Goal: Information Seeking & Learning: Learn about a topic

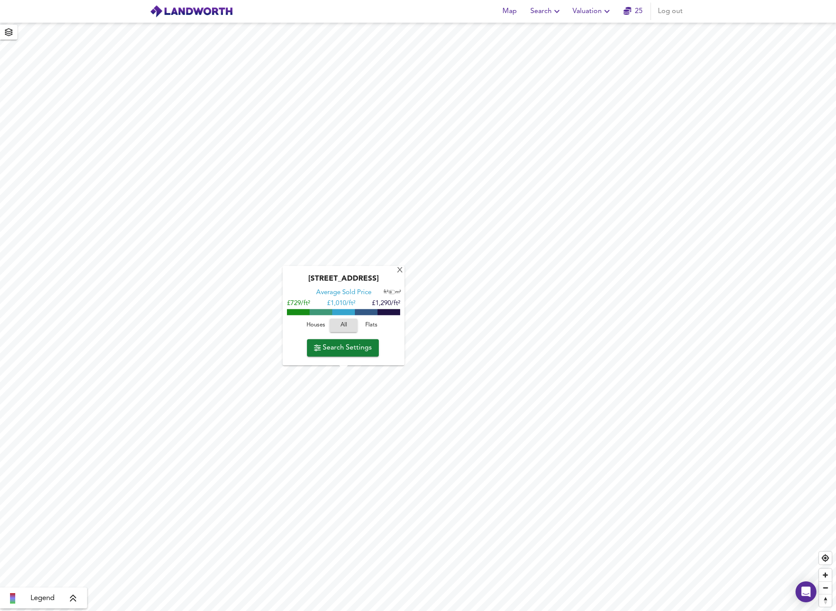
click at [318, 322] on span "Houses" at bounding box center [316, 325] width 24 height 10
drag, startPoint x: 351, startPoint y: 278, endPoint x: 384, endPoint y: 279, distance: 33.1
click at [384, 279] on div "Quick Road, W4 2BU" at bounding box center [343, 281] width 113 height 14
copy div "W4 2BU"
click at [400, 271] on div "X" at bounding box center [399, 271] width 7 height 8
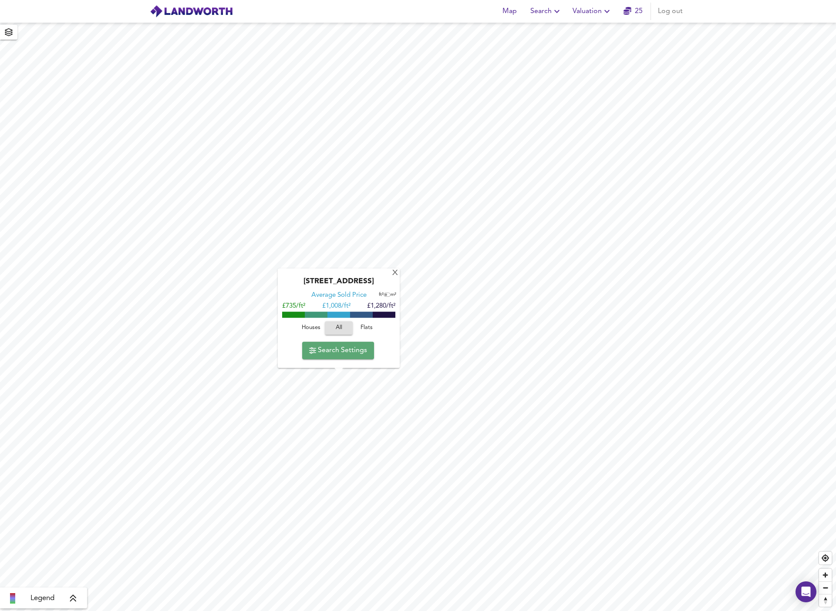
click at [339, 354] on span "Search Settings" at bounding box center [338, 350] width 58 height 12
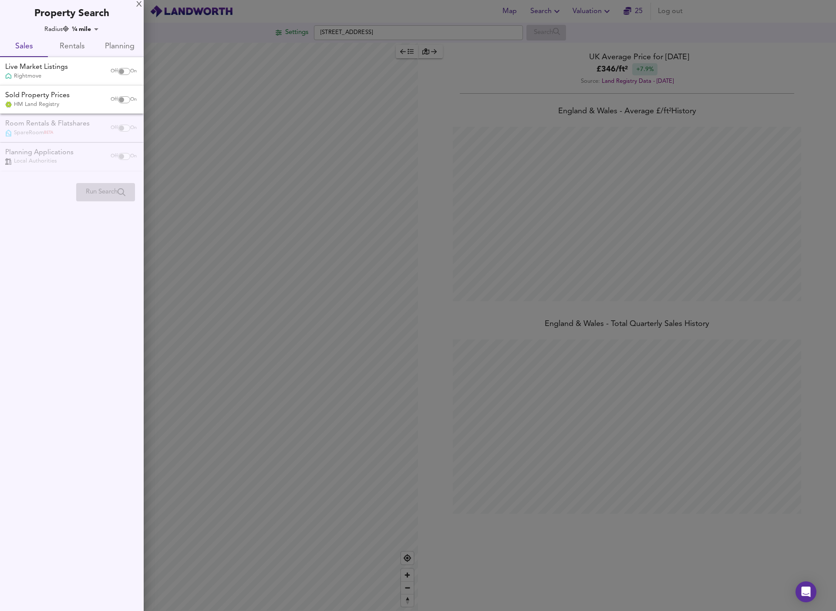
scroll to position [611, 836]
click at [121, 71] on input "checkbox" at bounding box center [121, 71] width 21 height 7
checkbox input "true"
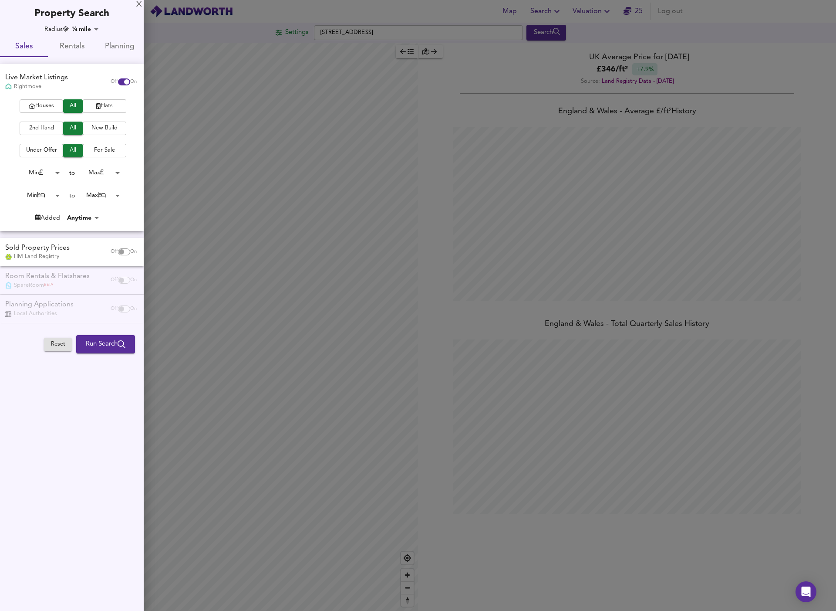
click at [36, 103] on span "Houses" at bounding box center [41, 106] width 35 height 10
click at [120, 250] on input "checkbox" at bounding box center [121, 251] width 21 height 7
checkbox input "true"
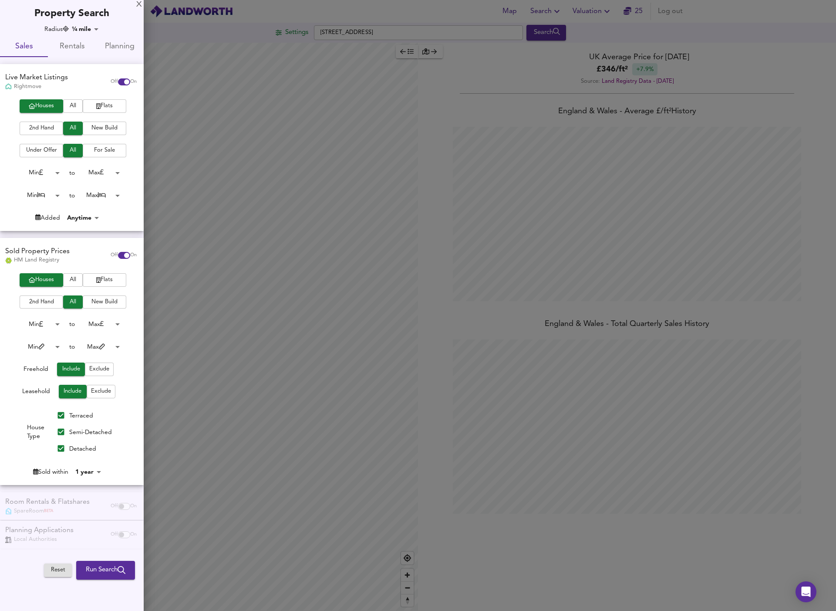
click at [94, 388] on span "Exclude" at bounding box center [101, 391] width 20 height 10
click at [95, 567] on span "Run Search" at bounding box center [106, 569] width 40 height 11
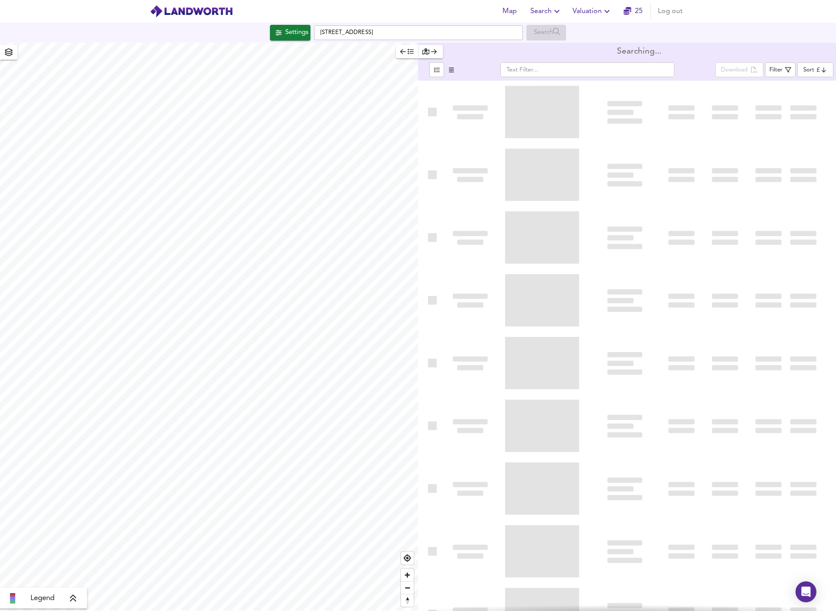
type input "bestdeal"
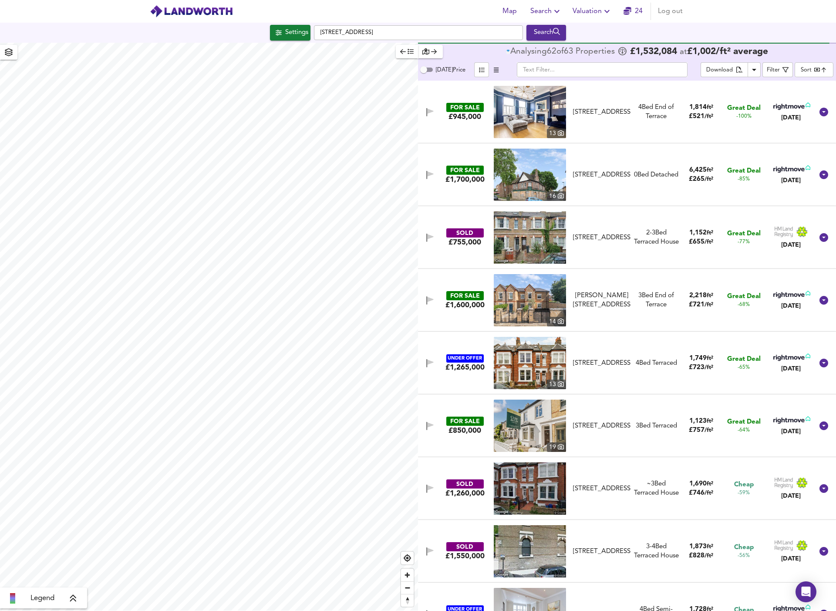
checkbox input "false"
checkbox input "true"
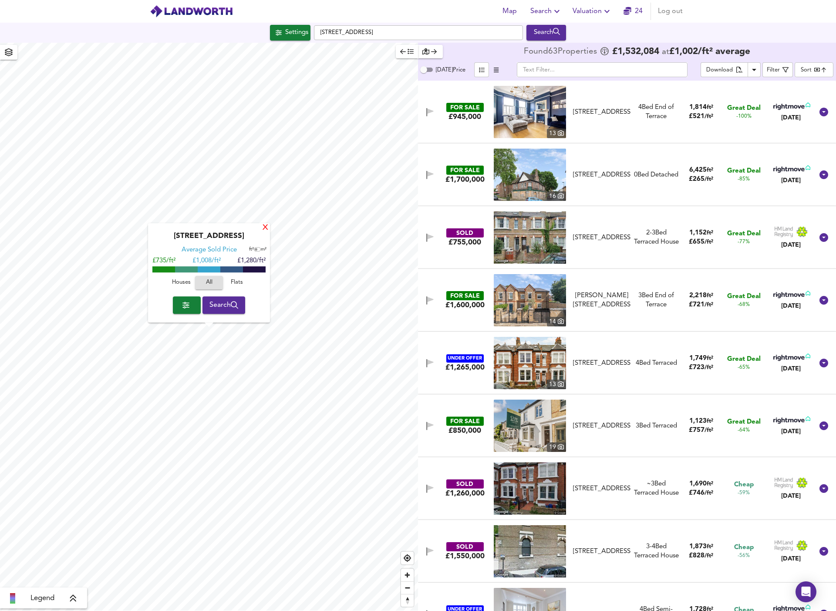
click at [265, 226] on div "X" at bounding box center [265, 228] width 7 height 8
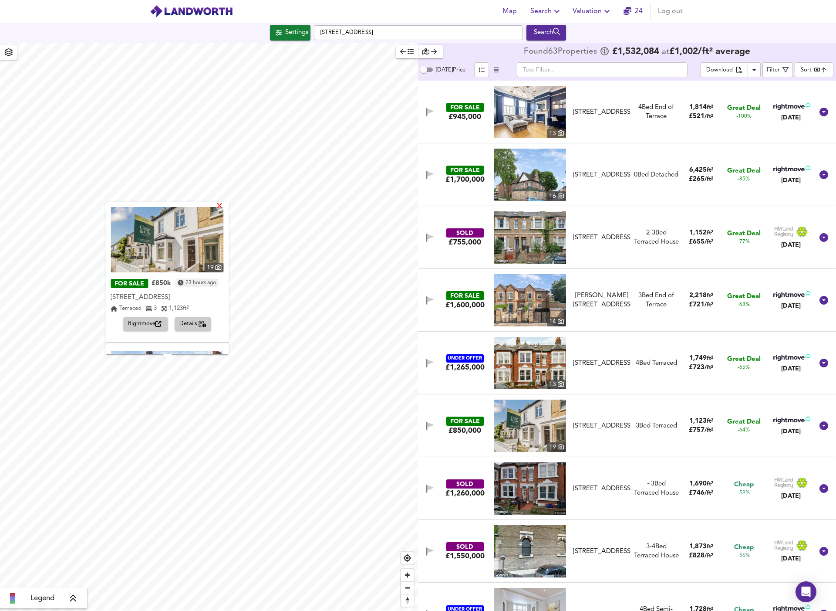
click at [224, 205] on div "X" at bounding box center [220, 207] width 7 height 8
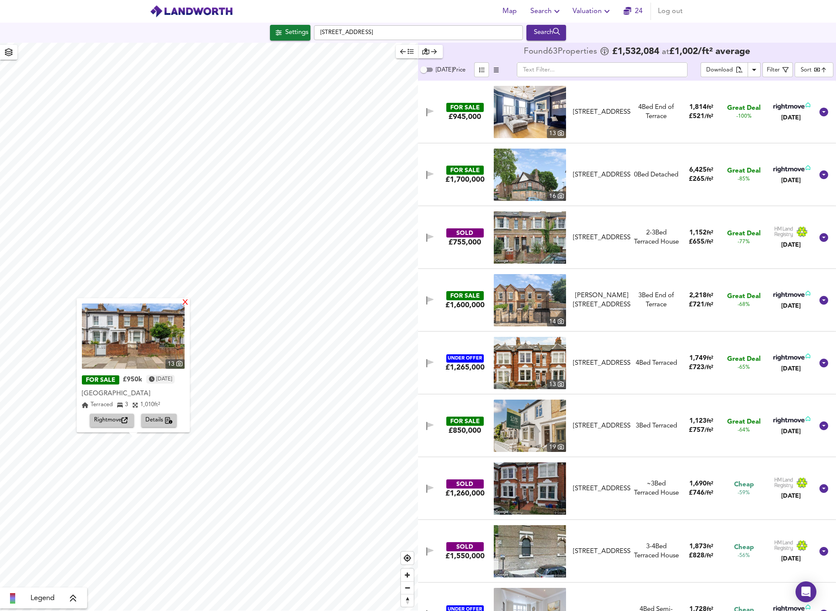
click at [189, 303] on div "X" at bounding box center [185, 303] width 7 height 8
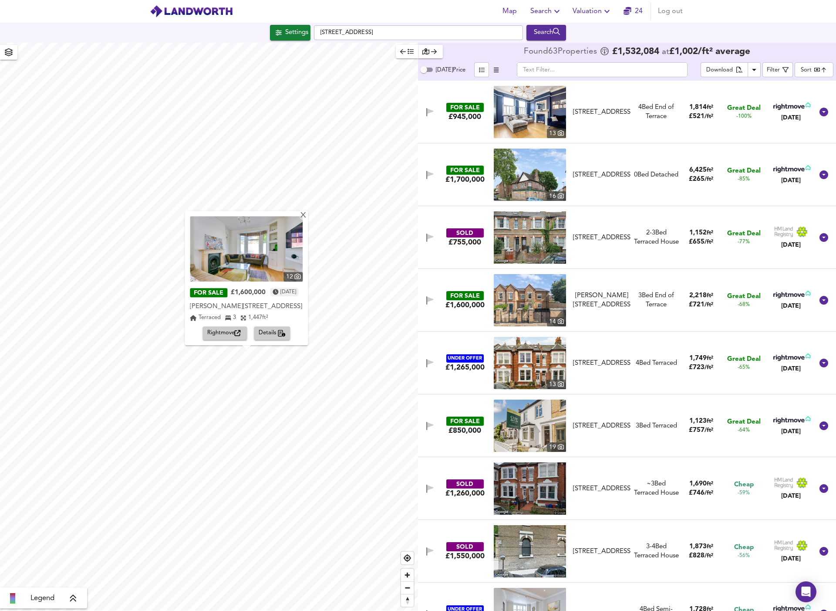
click at [275, 253] on img at bounding box center [246, 248] width 113 height 65
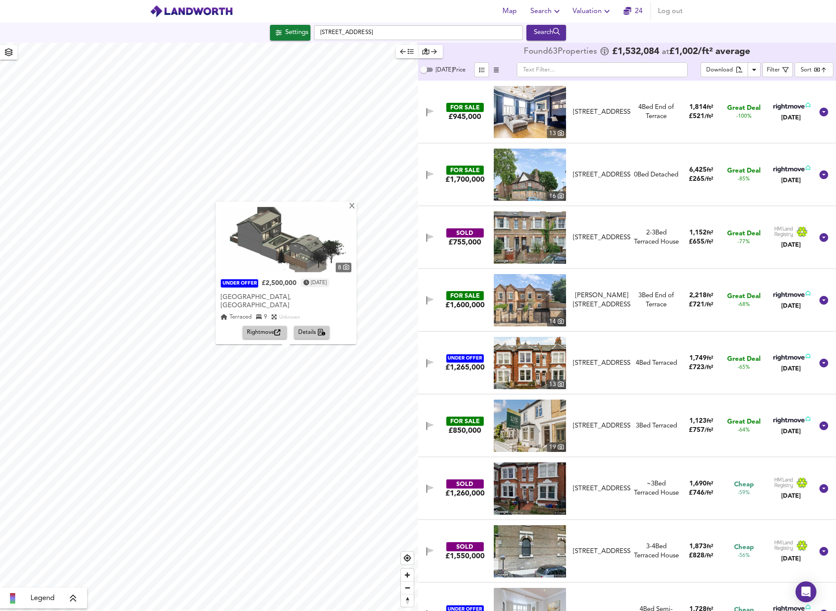
click at [263, 334] on span "Rightmove" at bounding box center [265, 333] width 36 height 10
click at [356, 210] on div "X" at bounding box center [352, 206] width 7 height 8
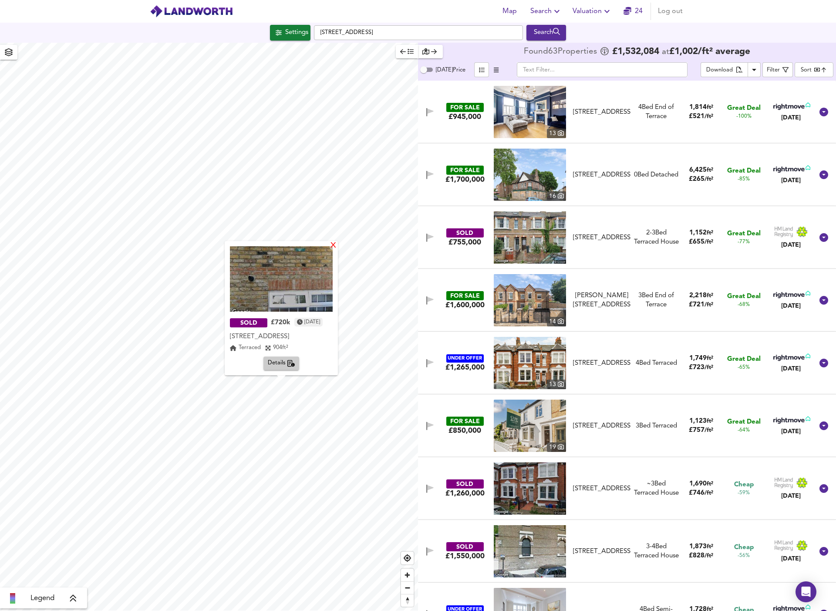
click at [337, 248] on div "X" at bounding box center [333, 246] width 7 height 8
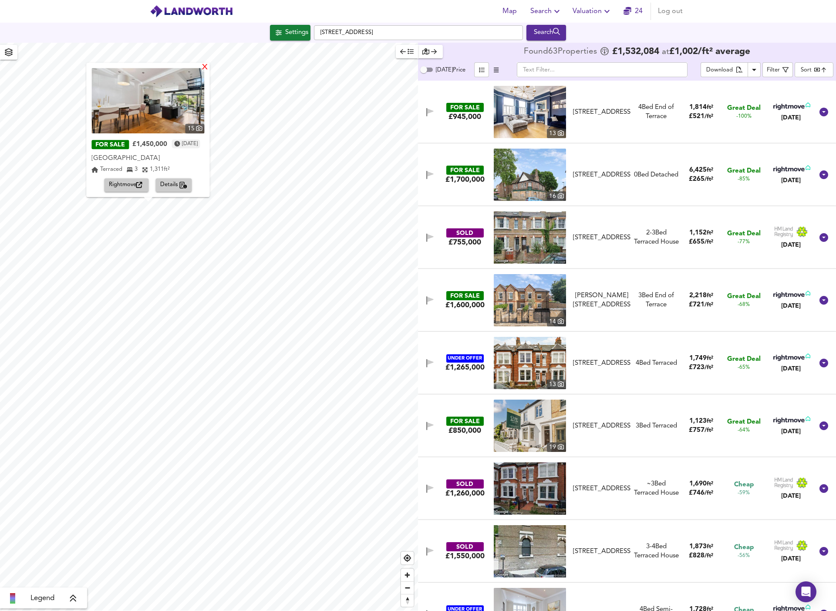
click at [209, 68] on div "X" at bounding box center [205, 68] width 7 height 8
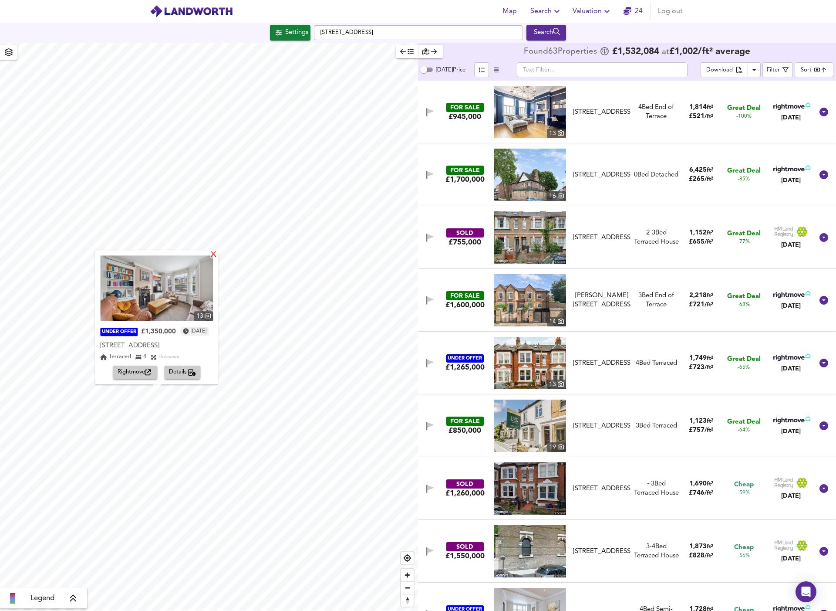
click at [218, 254] on div "X" at bounding box center [213, 255] width 7 height 8
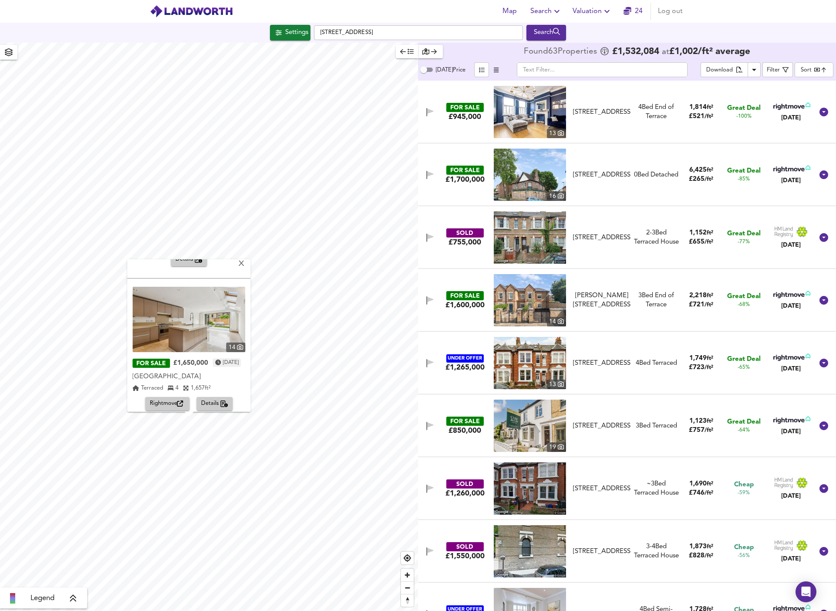
scroll to position [127, 0]
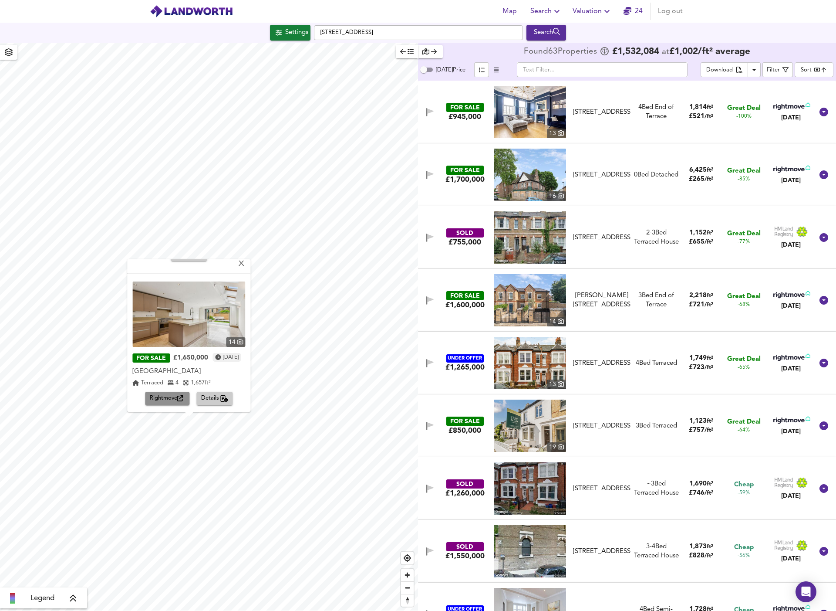
click at [161, 396] on span "Rightmove" at bounding box center [168, 398] width 36 height 10
click at [246, 264] on div "X" at bounding box center [241, 264] width 7 height 8
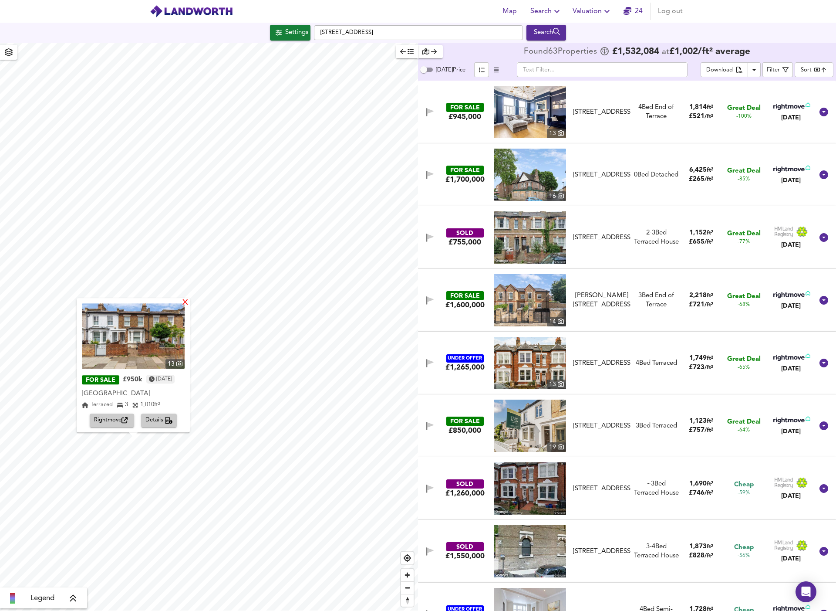
click at [189, 304] on div "X" at bounding box center [185, 303] width 7 height 8
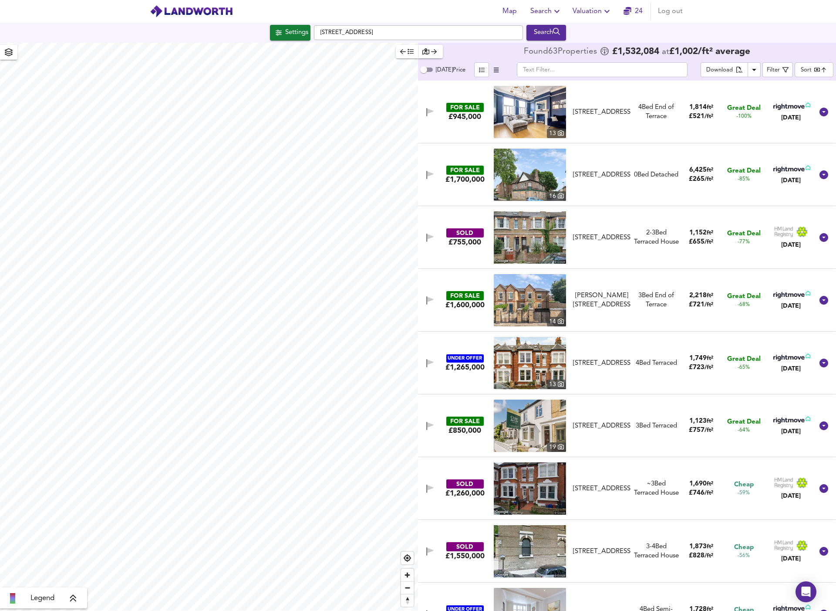
click at [731, 67] on body "Map Search Valuation 24 Log out Settings Quick Road, W4 2BU Search Legend Found…" at bounding box center [418, 305] width 836 height 611
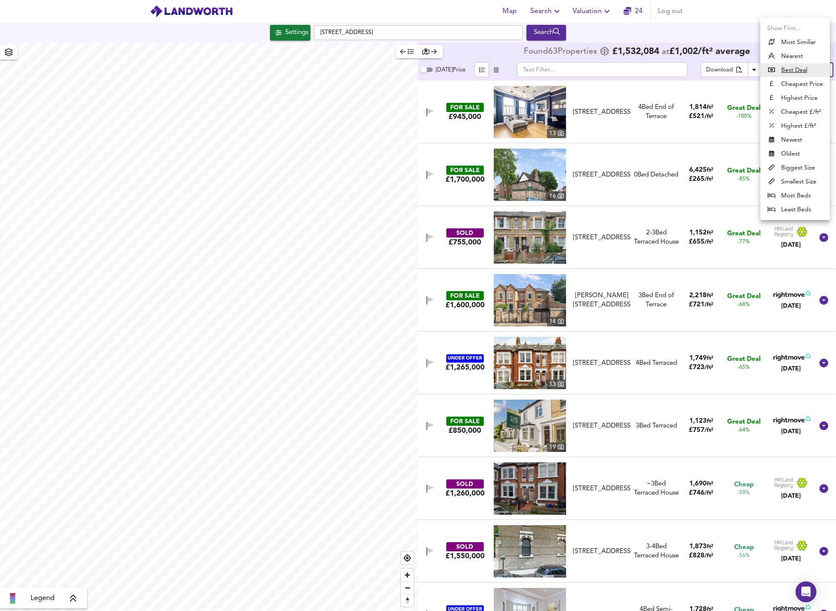
click at [731, 99] on li "Highest Price" at bounding box center [796, 98] width 70 height 14
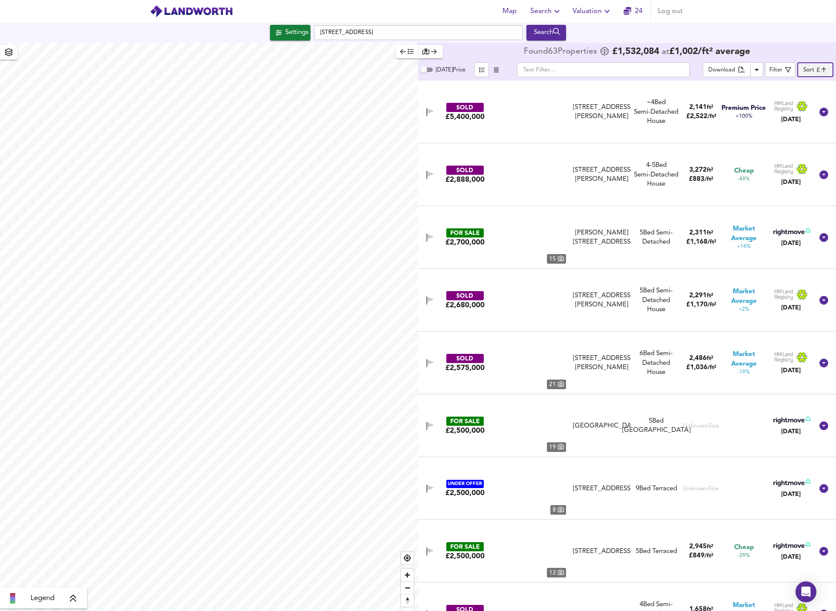
type input "expensive"
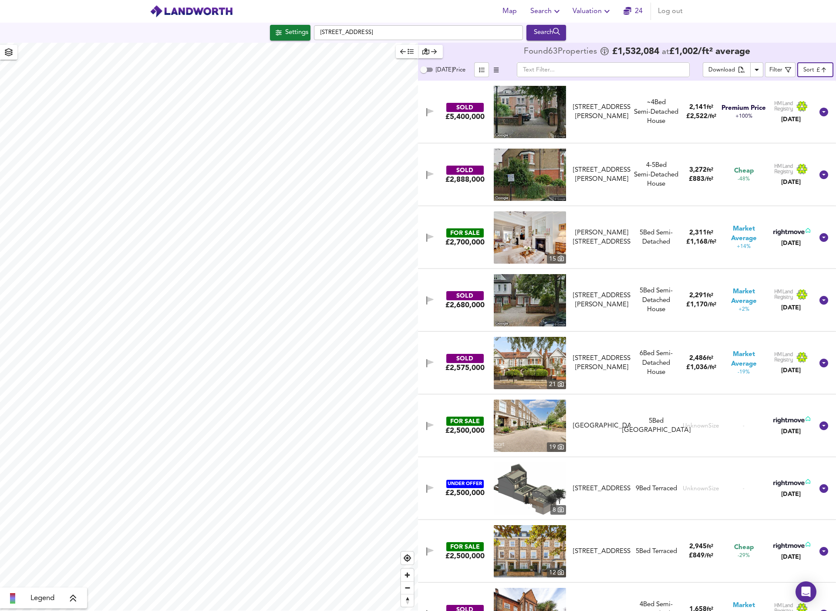
click at [536, 129] on img at bounding box center [530, 112] width 72 height 52
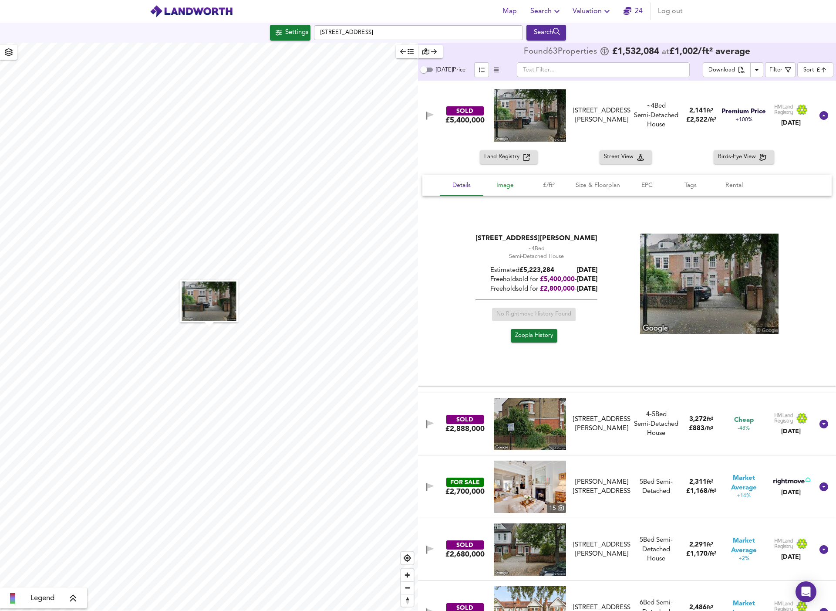
click at [507, 184] on span "Image" at bounding box center [505, 185] width 33 height 11
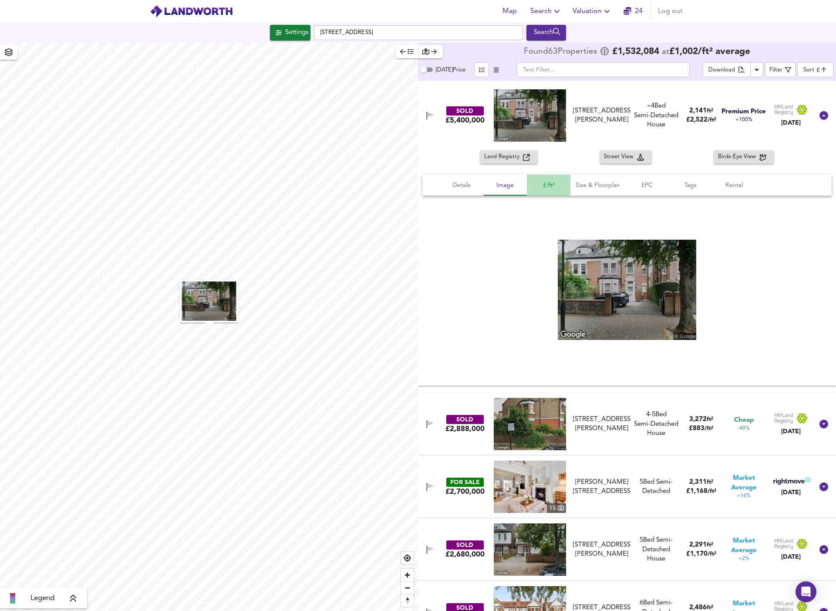
click at [540, 183] on span "£/ft²" at bounding box center [548, 185] width 33 height 11
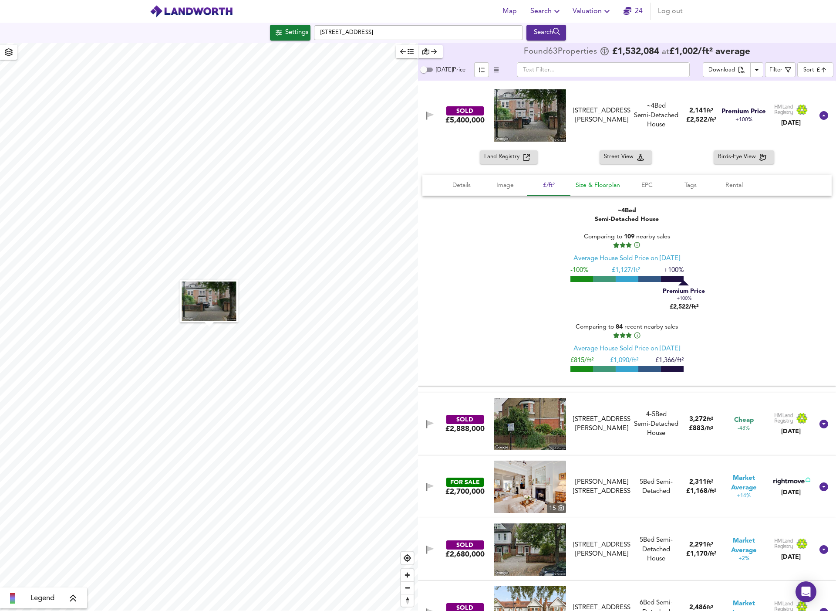
click at [596, 181] on span "Size & Floorplan" at bounding box center [598, 185] width 44 height 11
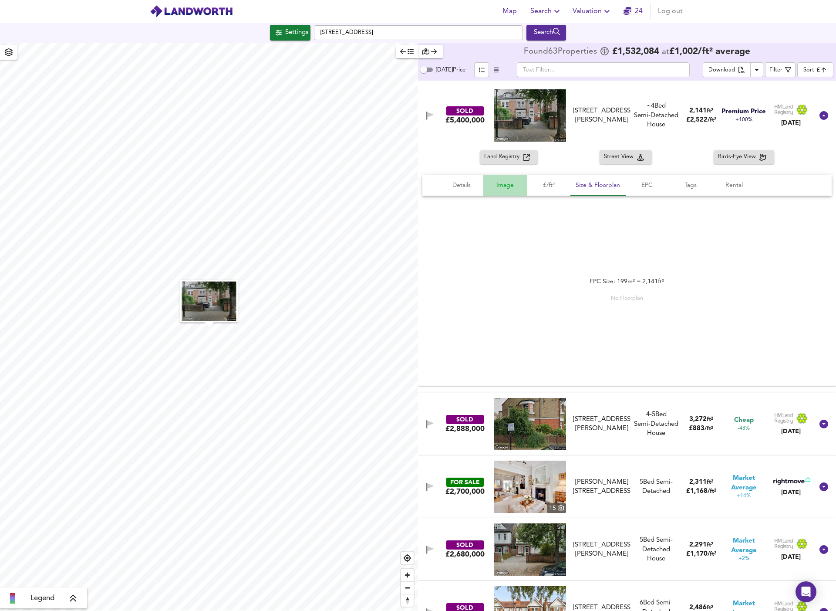
click at [510, 188] on span "Image" at bounding box center [505, 185] width 33 height 11
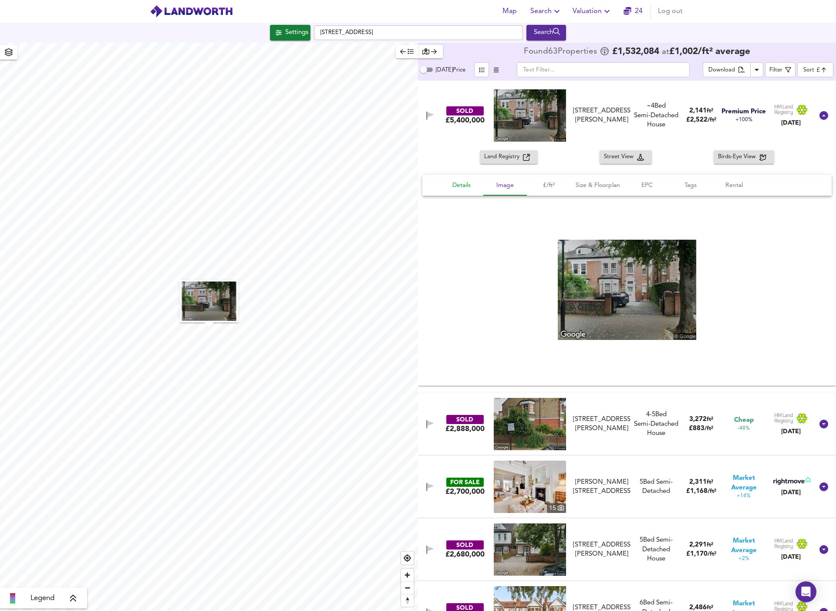
click at [464, 183] on span "Details" at bounding box center [461, 185] width 33 height 11
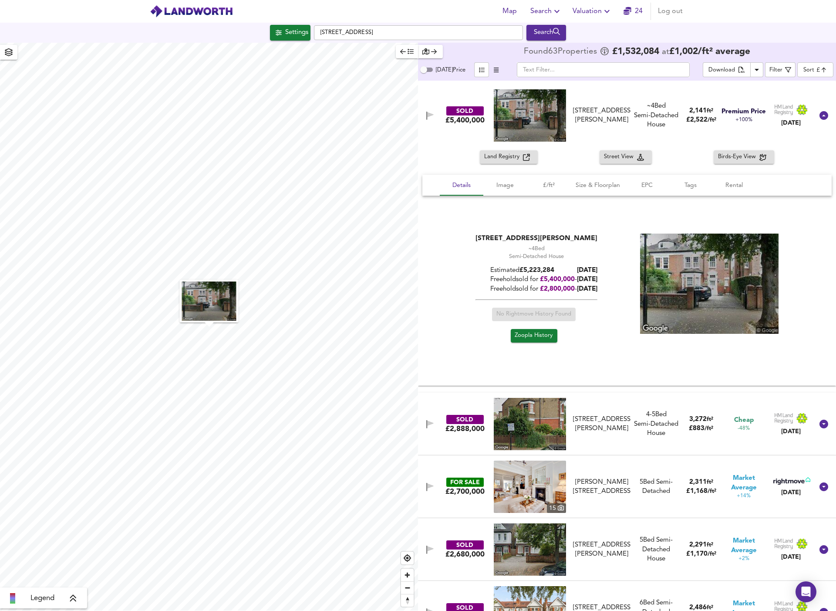
click at [537, 337] on span "Zoopla History" at bounding box center [534, 336] width 38 height 10
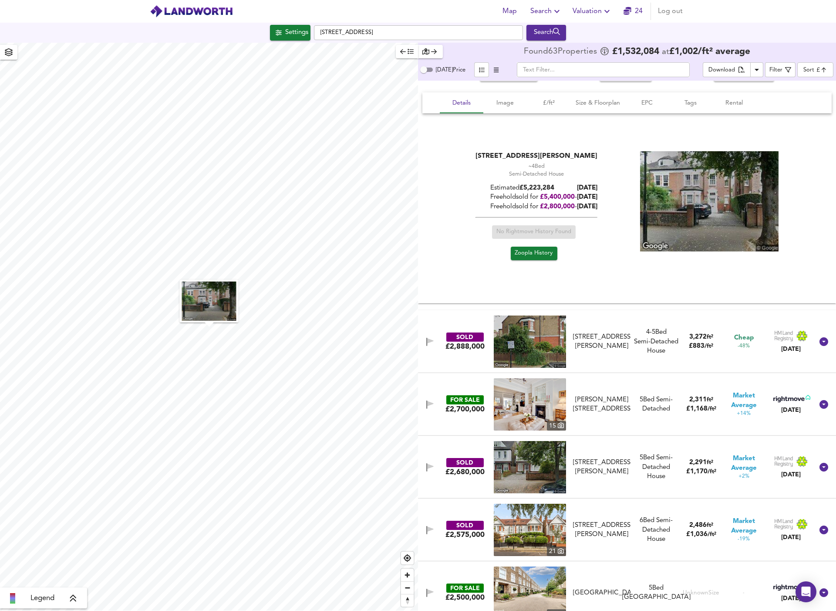
scroll to position [88, 0]
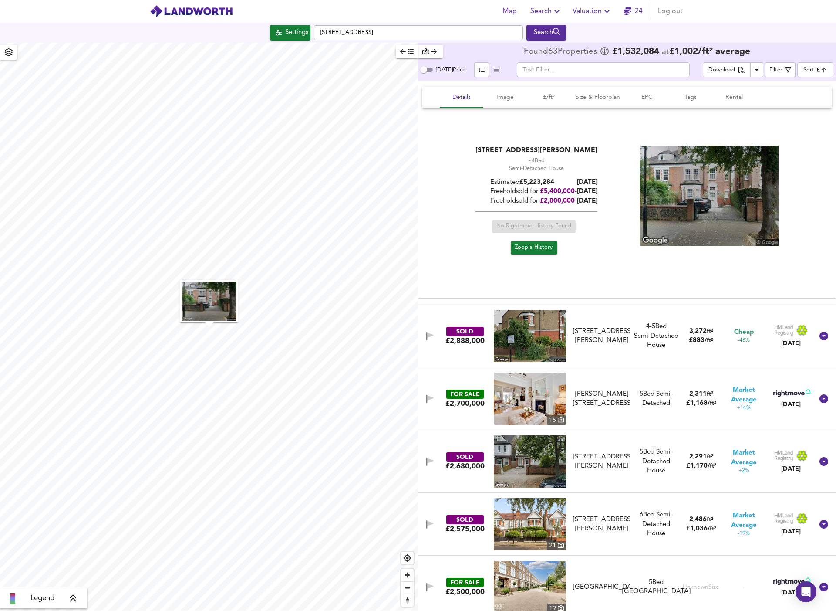
click at [627, 351] on div "SOLD £2,888,000 2 Foster Road, W4 4NY 2 Foster Road, W4 4NY 4-5 Bed We've estim…" at bounding box center [617, 336] width 394 height 52
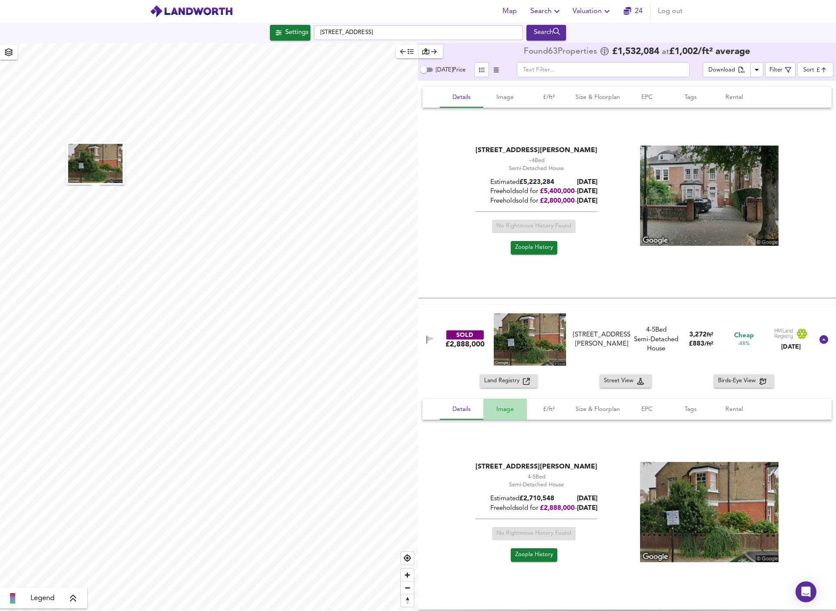
click at [512, 410] on span "Image" at bounding box center [505, 409] width 33 height 11
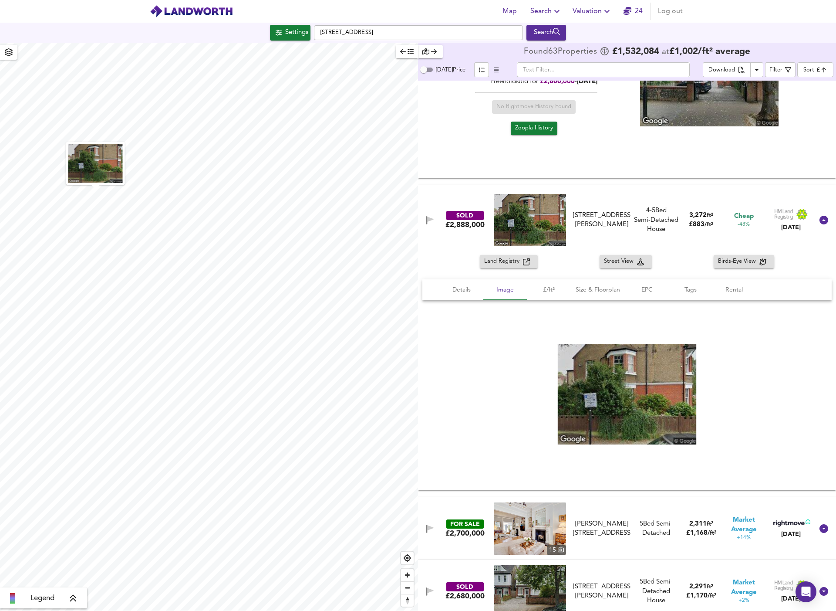
scroll to position [398, 0]
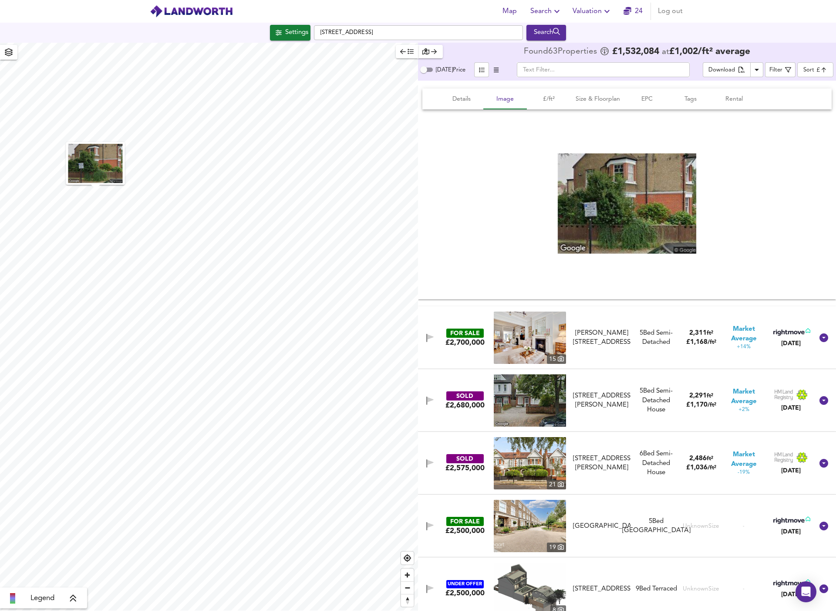
click at [682, 355] on div "FOR SALE £2,700,000 15 Foster Road, London, W4 4NY Foster Road, London, W4 5 Be…" at bounding box center [617, 338] width 394 height 52
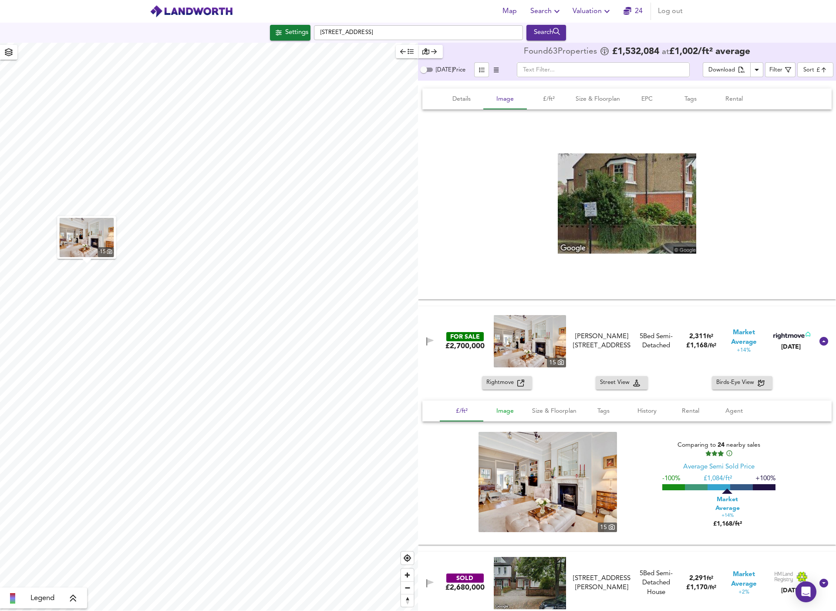
click at [501, 406] on span "Image" at bounding box center [505, 411] width 33 height 11
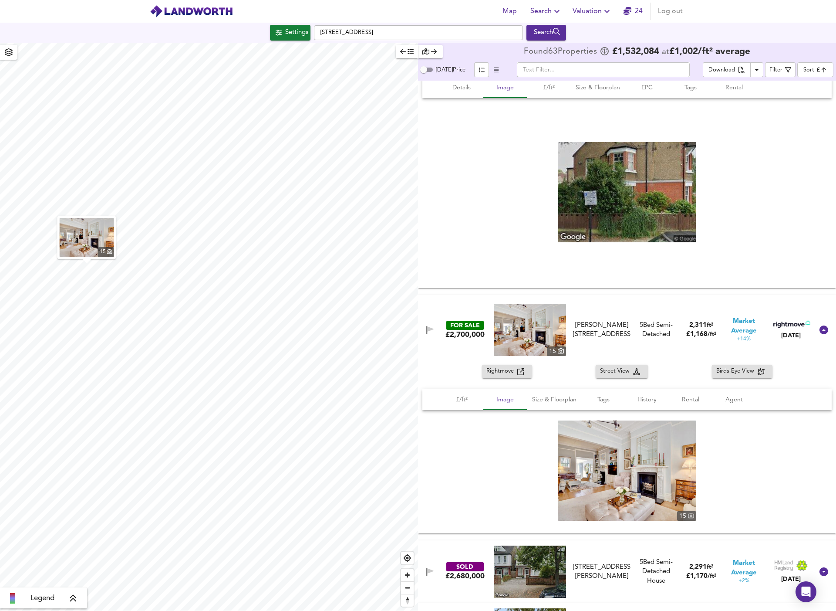
scroll to position [420, 0]
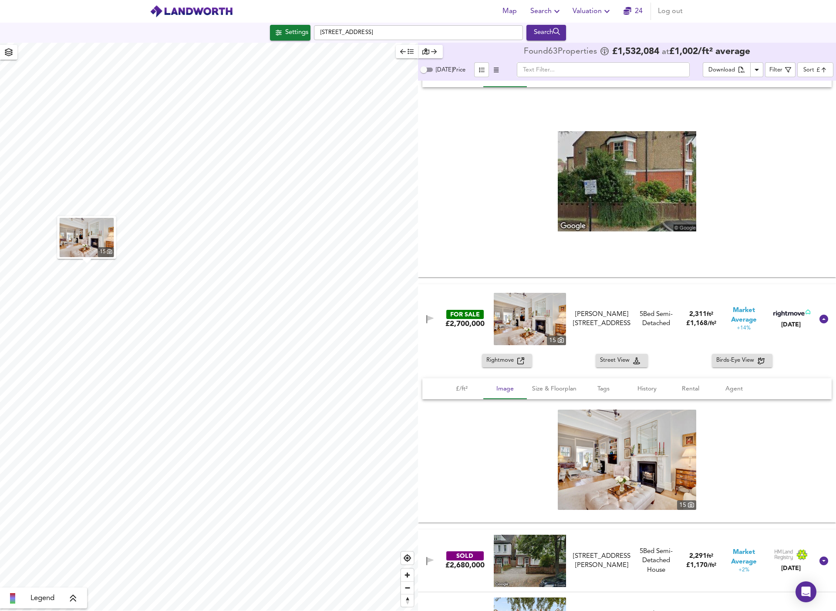
click at [597, 458] on img at bounding box center [627, 460] width 139 height 100
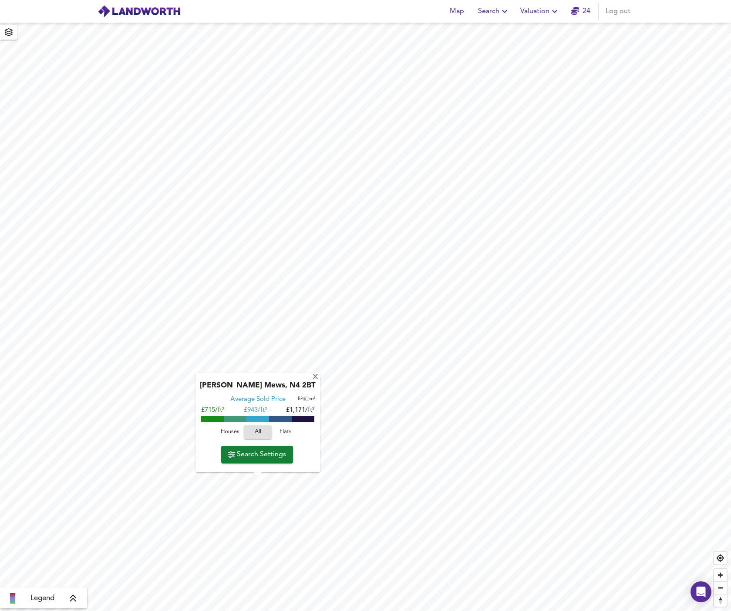
click at [228, 432] on span "Houses" at bounding box center [230, 432] width 24 height 10
drag, startPoint x: 278, startPoint y: 383, endPoint x: 308, endPoint y: 385, distance: 30.1
click at [308, 385] on div "[PERSON_NAME] Mews, N4 2BT" at bounding box center [258, 388] width 116 height 14
copy div "N4 2BT"
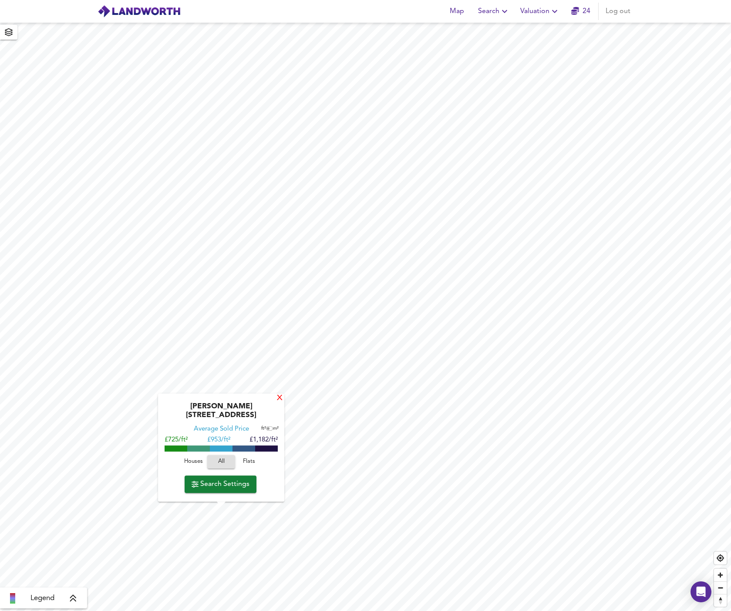
click at [277, 403] on div "X" at bounding box center [279, 398] width 7 height 8
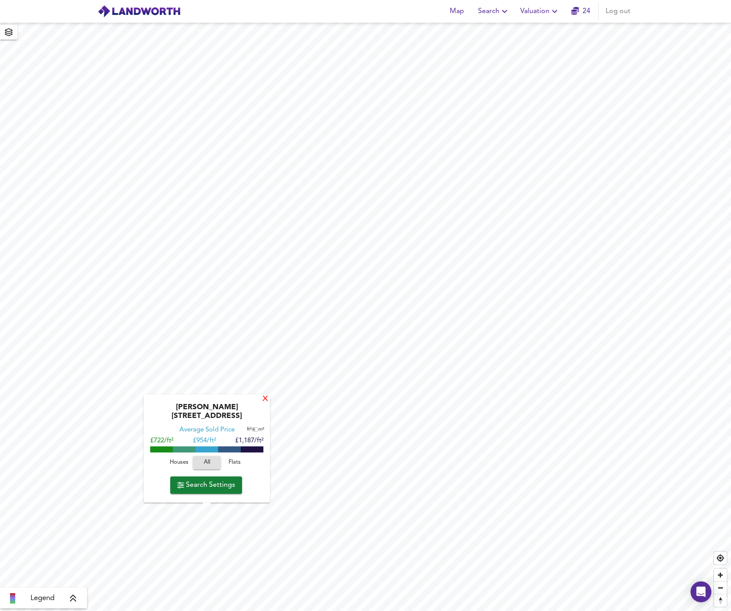
click at [263, 403] on div "X" at bounding box center [265, 399] width 7 height 8
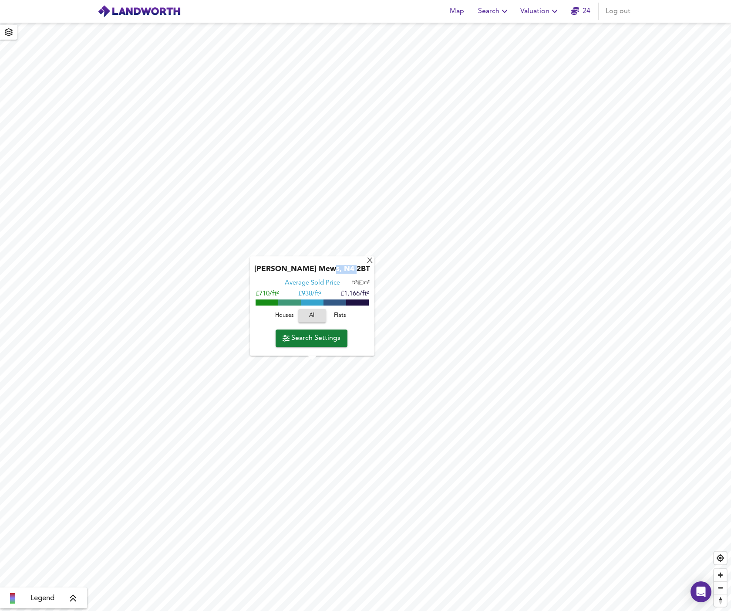
drag, startPoint x: 331, startPoint y: 268, endPoint x: 359, endPoint y: 269, distance: 27.5
click at [359, 269] on div "[PERSON_NAME] Mews, N4 2BT" at bounding box center [312, 272] width 116 height 14
copy div "N4 2BT"
click at [369, 262] on div "X" at bounding box center [369, 261] width 7 height 8
